Goal: Check status: Check status

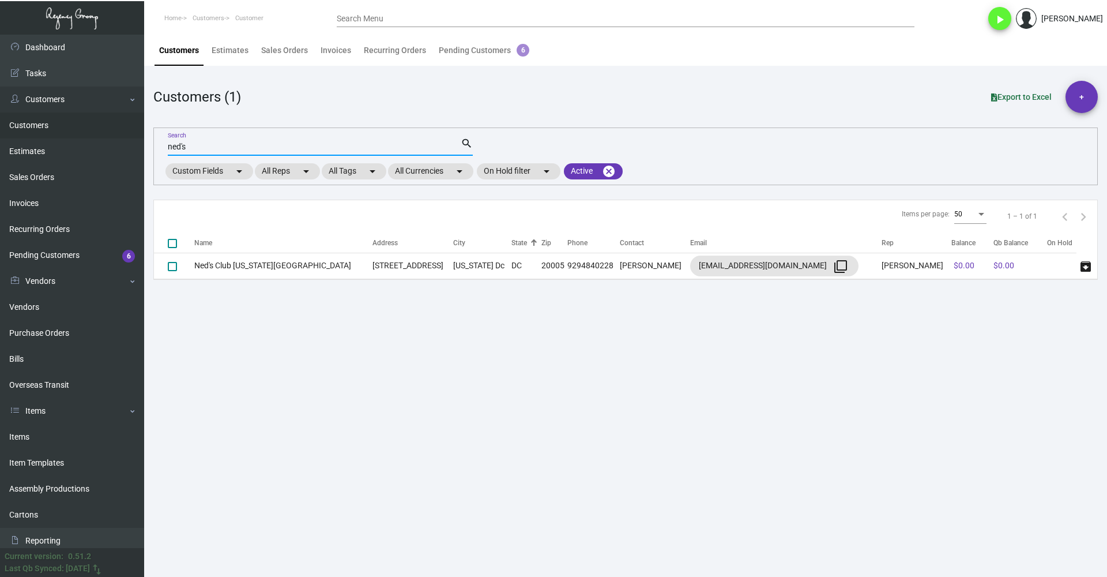
click at [247, 150] on input "ned's" at bounding box center [314, 146] width 293 height 9
click at [55, 368] on link "Bills" at bounding box center [72, 359] width 144 height 26
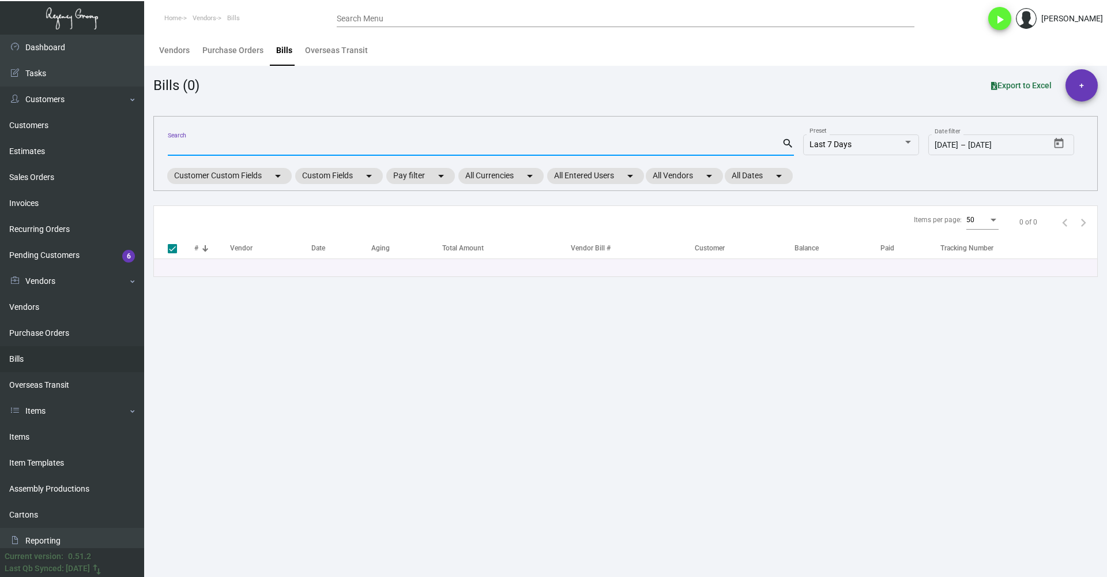
click at [224, 146] on input "Search" at bounding box center [475, 146] width 614 height 9
type input "70133"
type input "7019"
checkbox input "false"
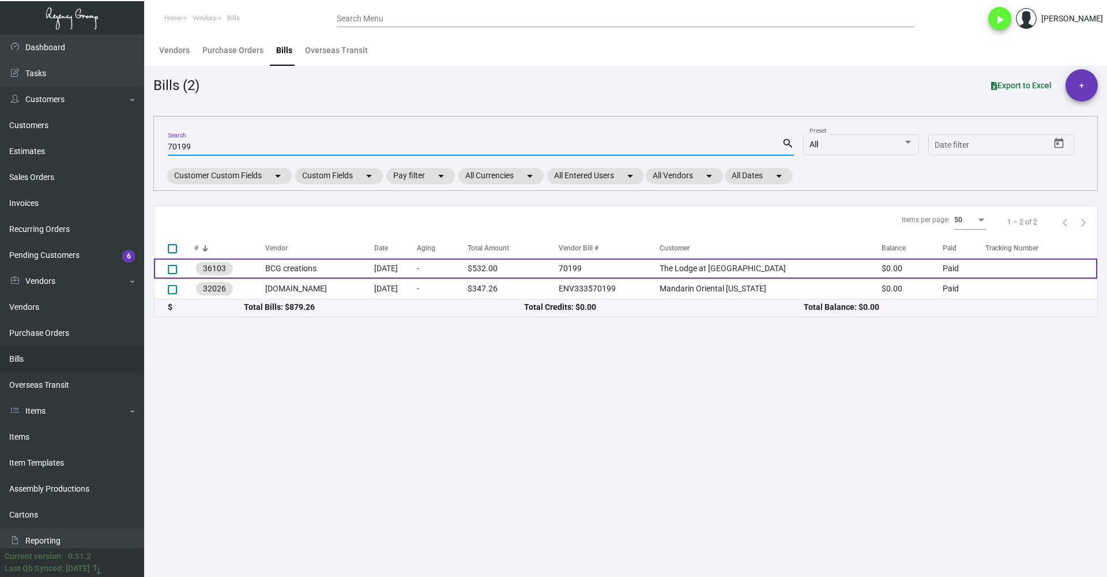
type input "70199"
click at [338, 266] on td "BCG creations" at bounding box center [319, 268] width 108 height 20
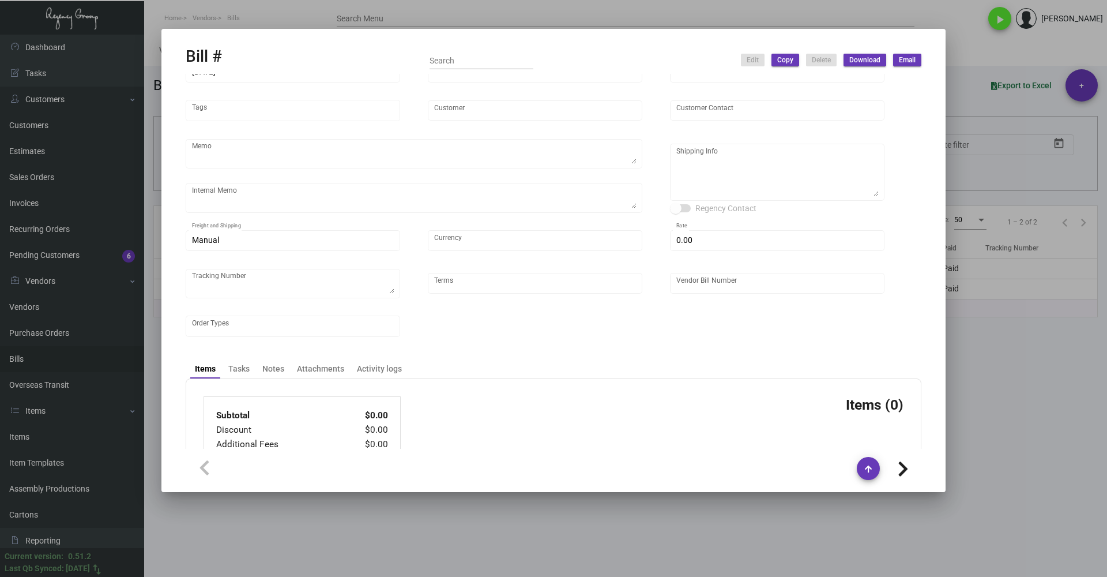
scroll to position [128, 0]
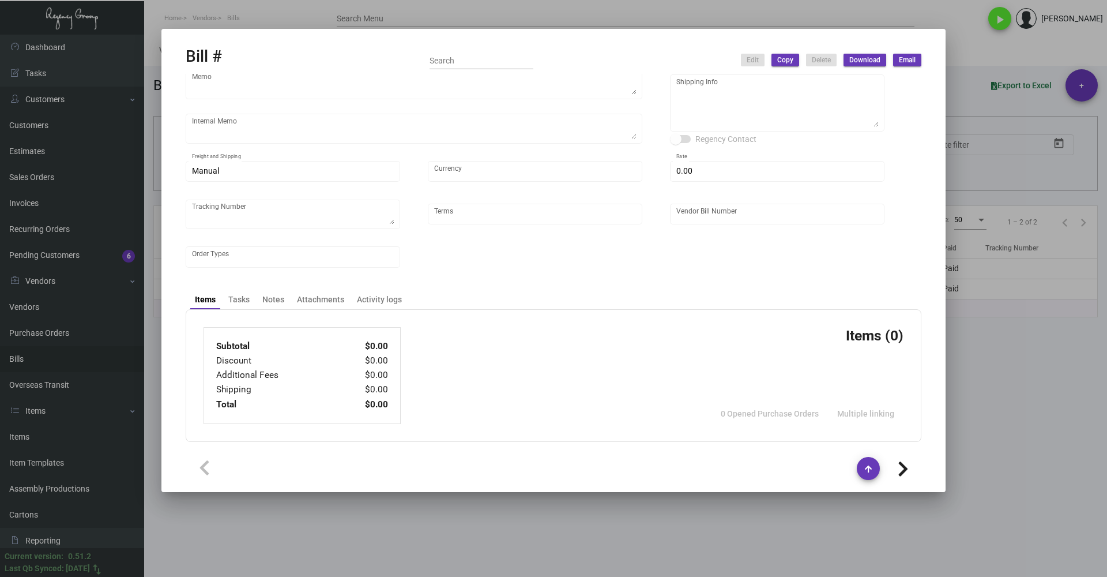
type input "BCG creations"
type input "[PERSON_NAME]"
type input "36103"
type input "[DATE]"
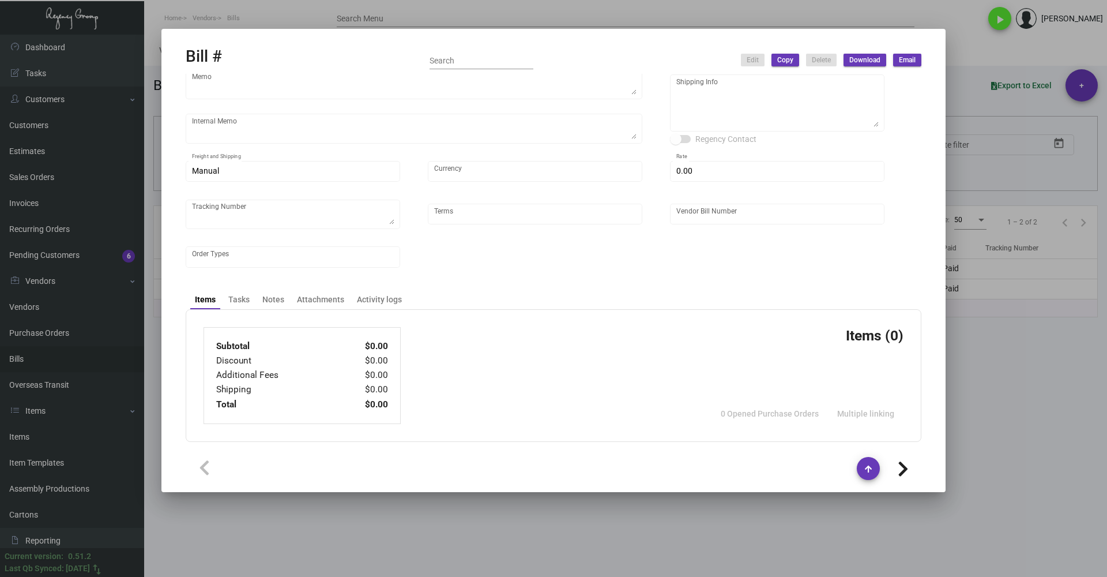
type input "The Lodge at [GEOGRAPHIC_DATA]"
type input "[PERSON_NAME]"
type textarea "Reorder - Purchase Order #95076 / When ready to ship, contact: [EMAIL_ADDRESS][…"
type textarea "ACH send [DATE] for $ 532.00"
type textarea "The Lodge at Sonoma - [PERSON_NAME] [STREET_ADDRESS]"
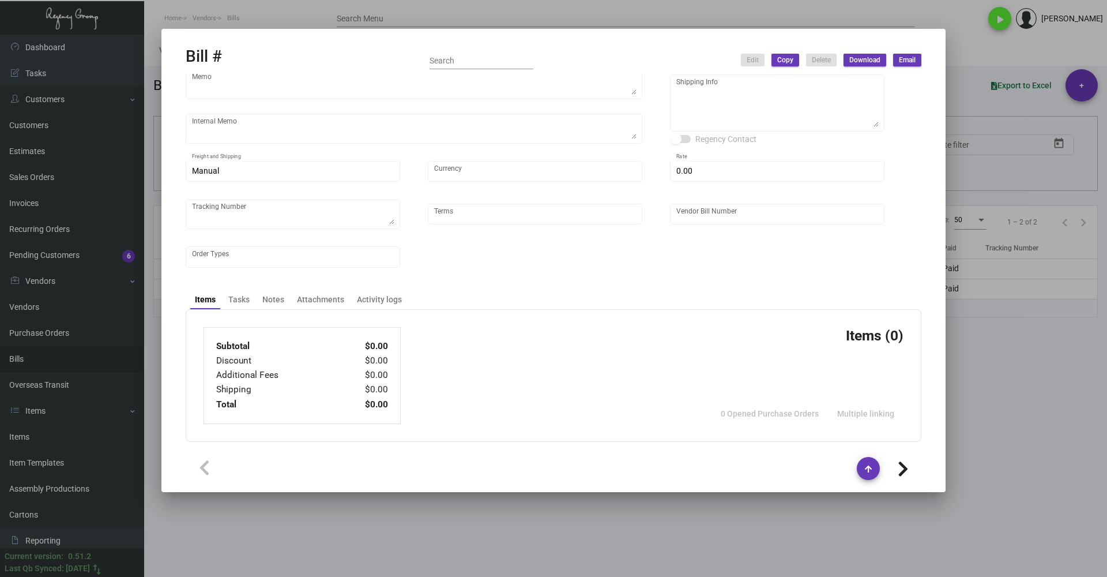
type input "United States Dollar $"
type input "$ 25.00"
type input "Net 30"
type input "70199"
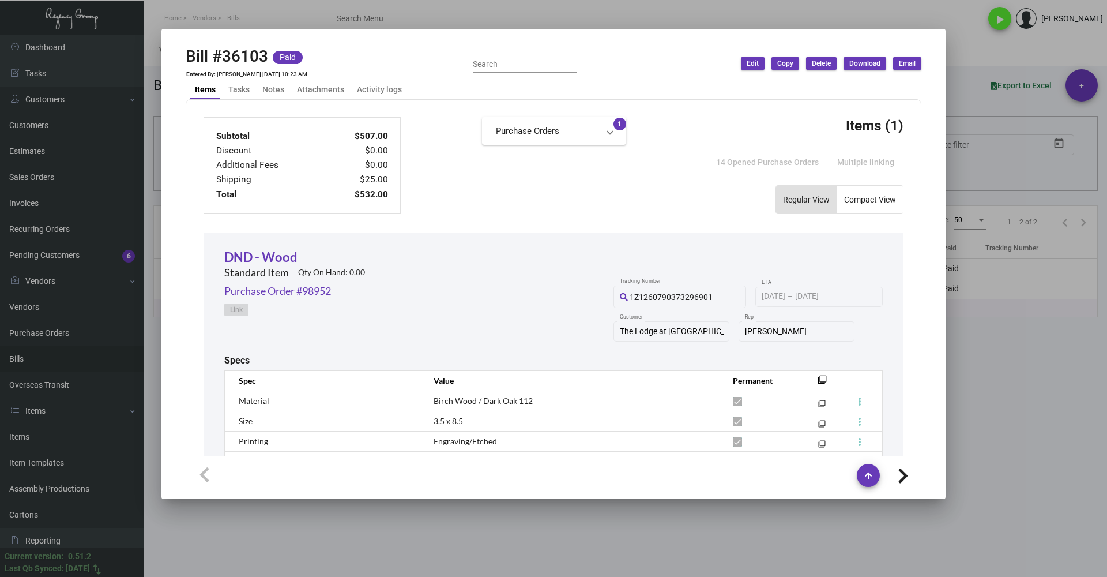
scroll to position [416, 0]
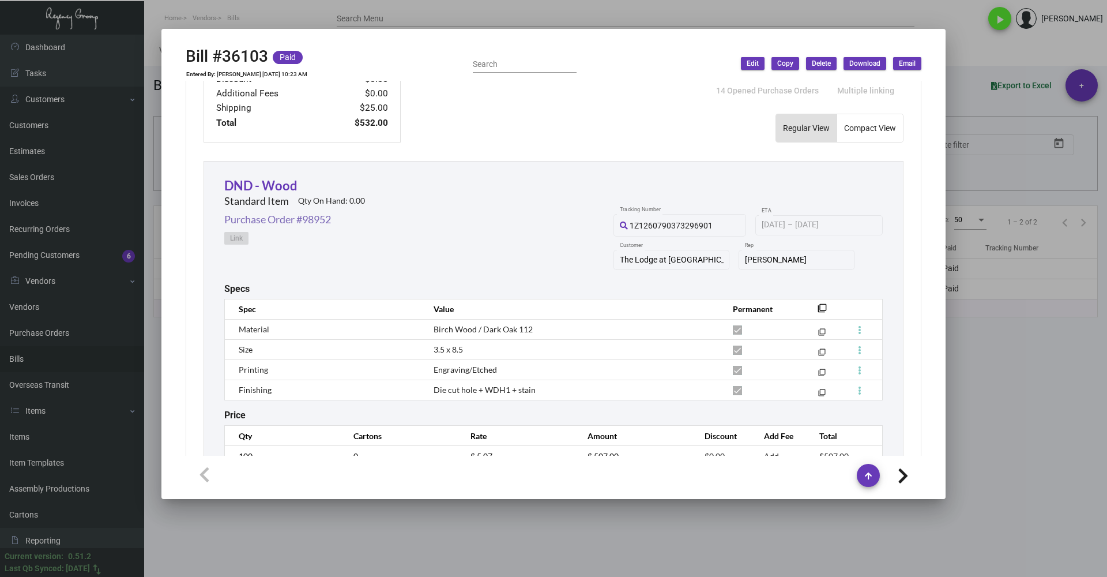
click at [288, 222] on link "Purchase Order #98952" at bounding box center [277, 220] width 107 height 16
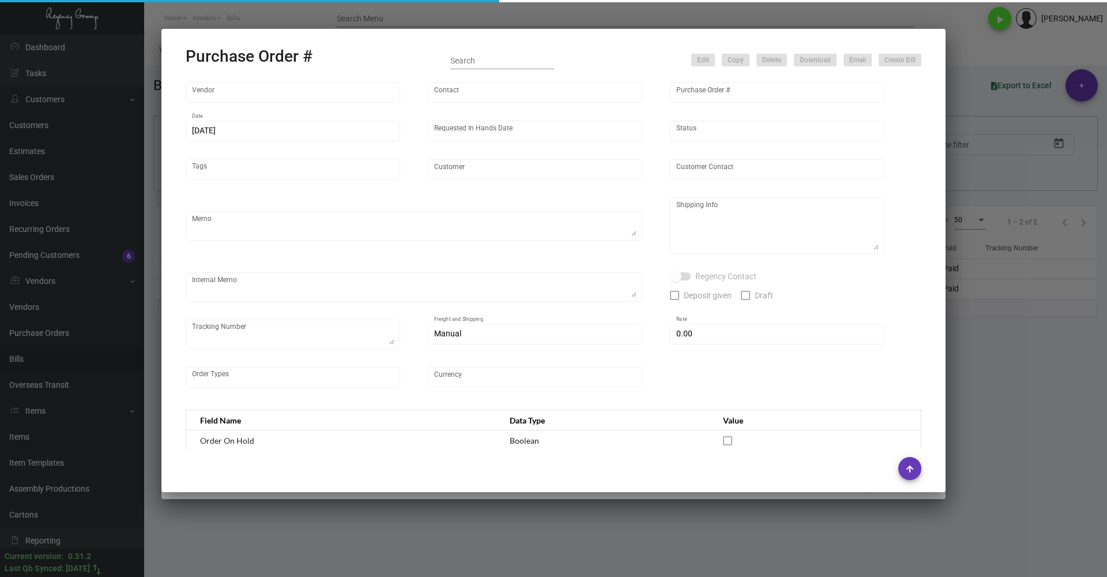
type input "BCG creations"
type input "[PERSON_NAME]"
type input "98952"
type input "[DATE]"
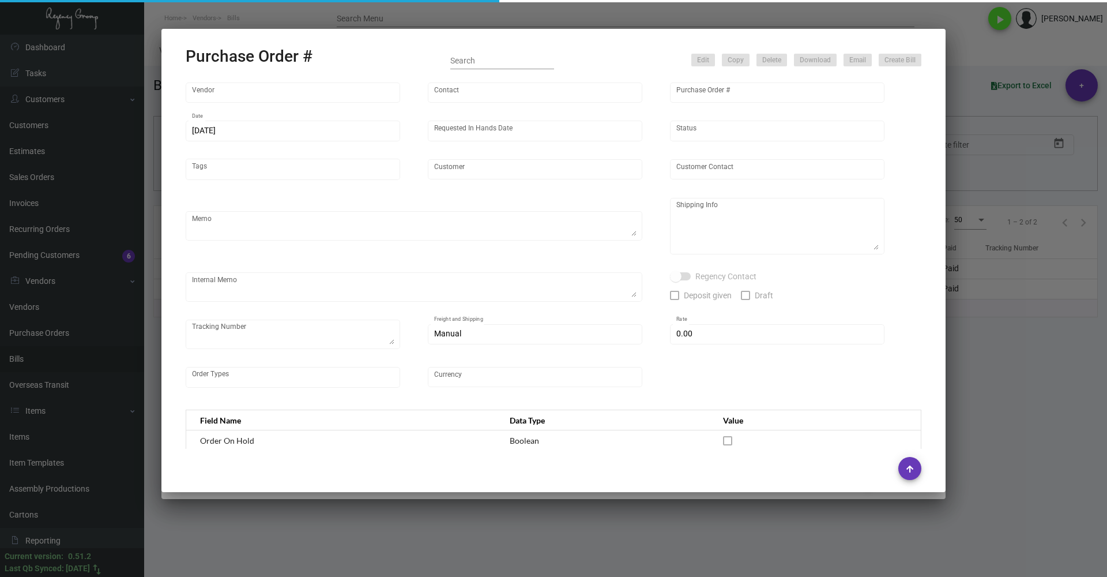
type input "The Lodge at [GEOGRAPHIC_DATA]"
type input "[PERSON_NAME]"
type textarea "Reorder - Purchase Order #95076 / When ready to ship, contact: [EMAIL_ADDRESS][…"
type textarea "The Lodge at Sonoma - [PERSON_NAME] [STREET_ADDRESS]"
type textarea "ACH send [DATE] for $ 532.00"
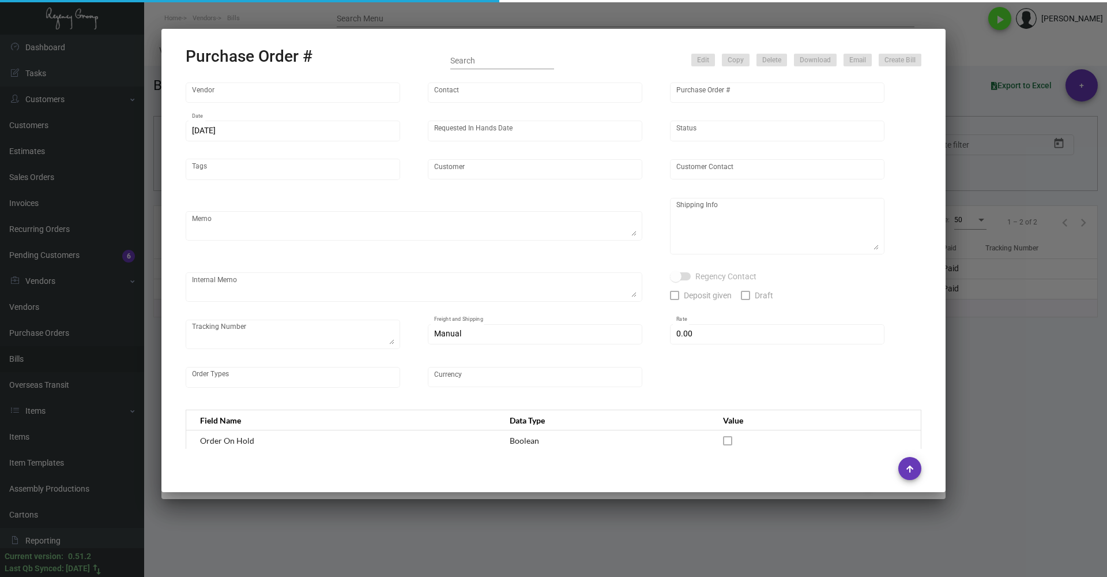
checkbox input "true"
type input "$ 25.00"
type input "United States Dollar $"
